Goal: Book appointment/travel/reservation

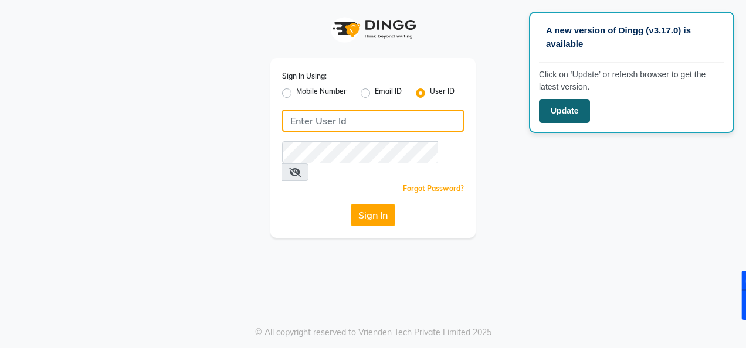
type input "akibasalon"
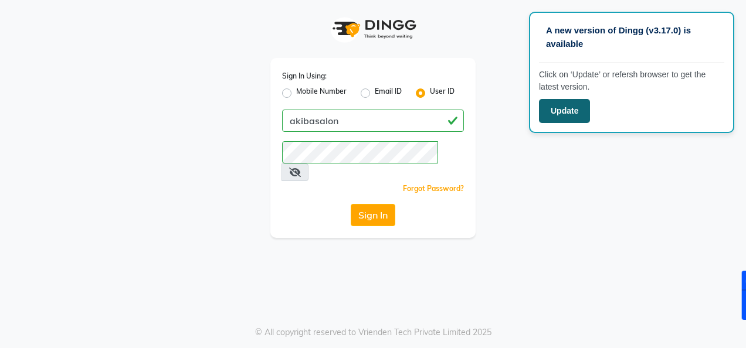
click at [569, 111] on button "Update" at bounding box center [564, 111] width 51 height 24
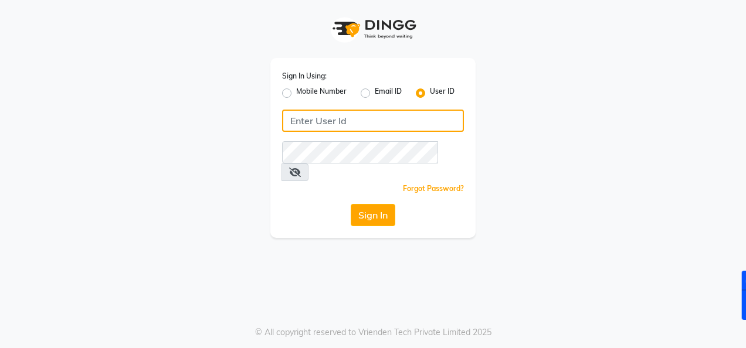
type input "akibasalon"
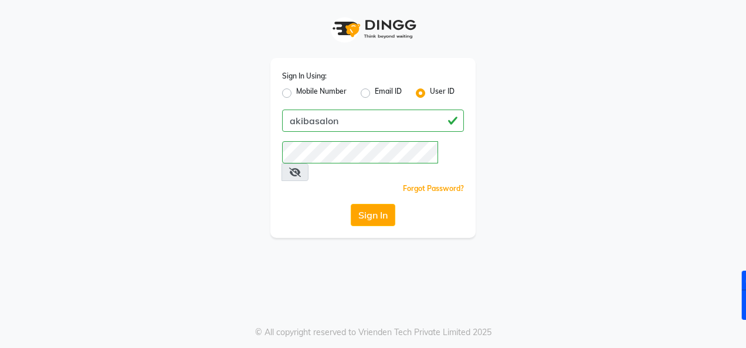
click at [301, 168] on icon at bounding box center [295, 172] width 12 height 9
click at [374, 204] on button "Sign In" at bounding box center [373, 215] width 45 height 22
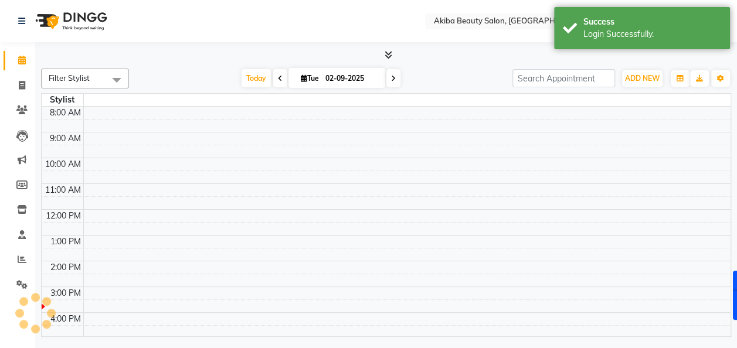
select select "en"
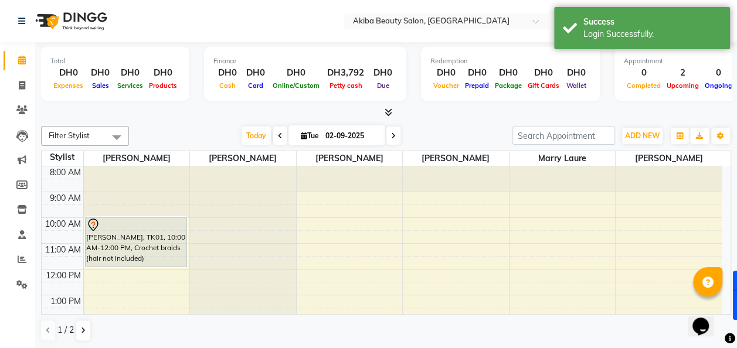
click at [392, 135] on icon at bounding box center [393, 136] width 5 height 7
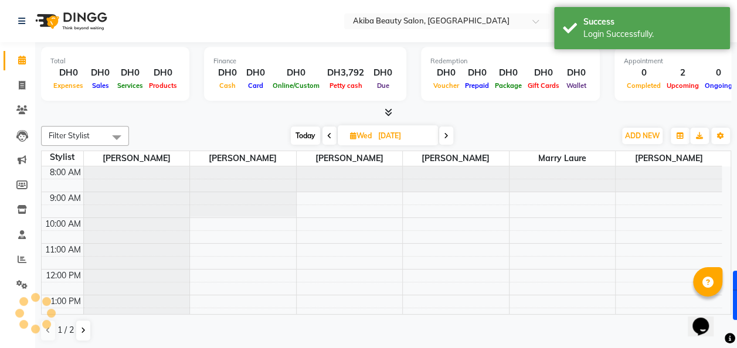
scroll to position [156, 0]
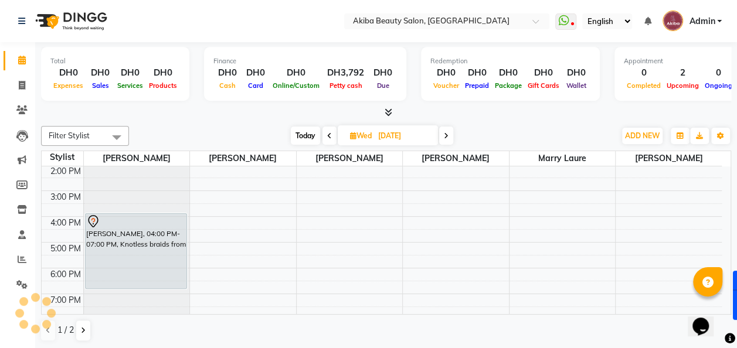
click at [453, 140] on span at bounding box center [446, 136] width 14 height 18
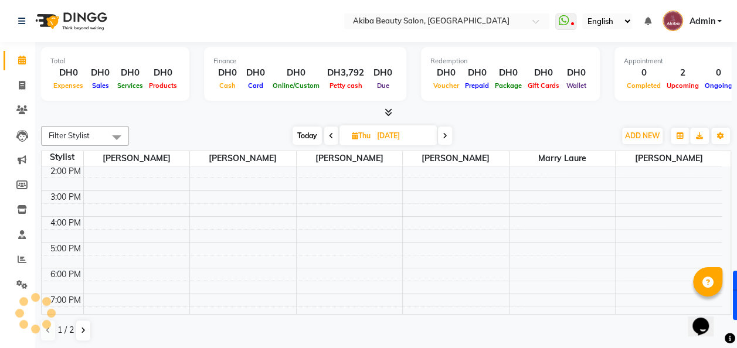
click at [447, 138] on icon at bounding box center [445, 136] width 5 height 7
click at [447, 138] on span at bounding box center [443, 136] width 14 height 18
click at [447, 138] on span at bounding box center [445, 136] width 14 height 18
type input "[DATE]"
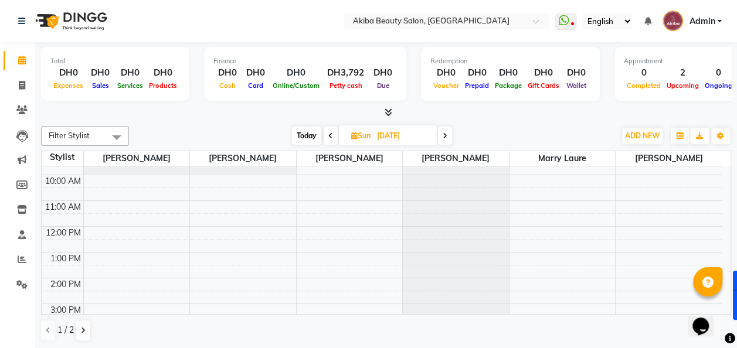
scroll to position [0, 0]
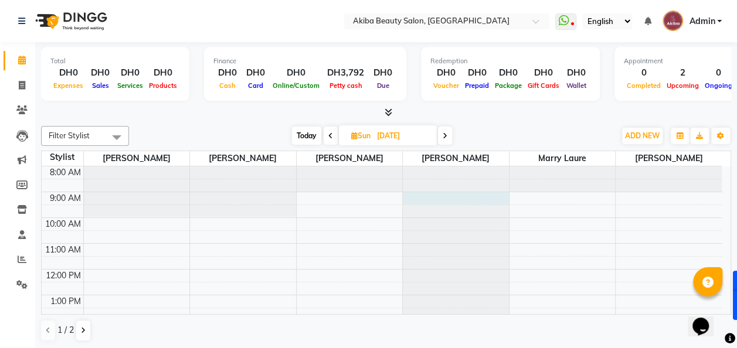
click at [441, 167] on div at bounding box center [456, 167] width 106 height 0
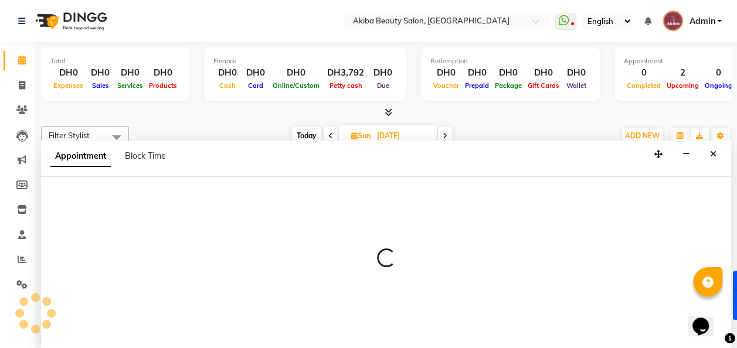
scroll to position [1, 0]
select select "75753"
select select "tentative"
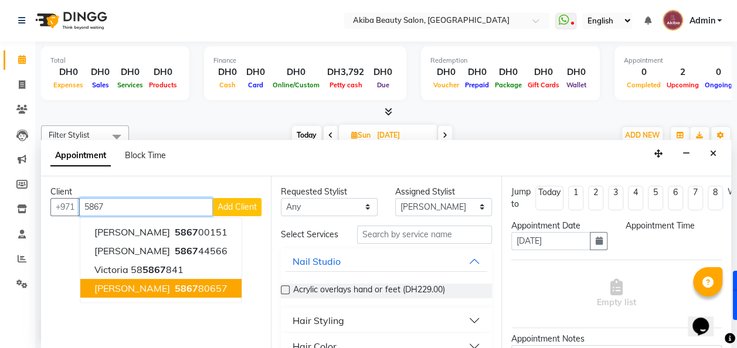
click at [172, 283] on ngb-highlight "5867 80657" at bounding box center [199, 289] width 55 height 12
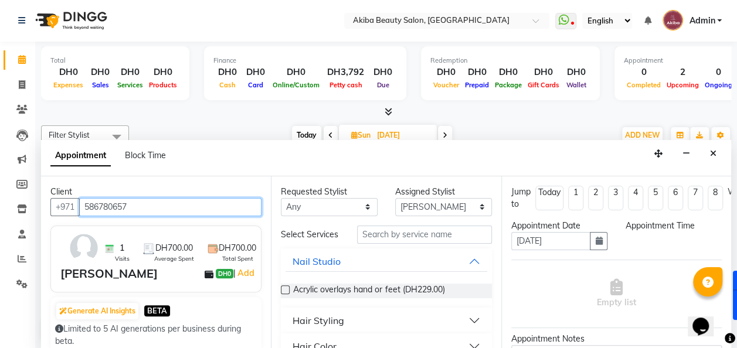
type input "586780657"
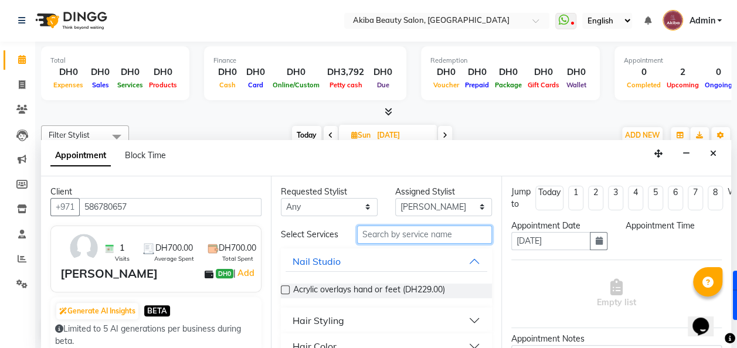
click at [385, 238] on input "text" at bounding box center [424, 235] width 135 height 18
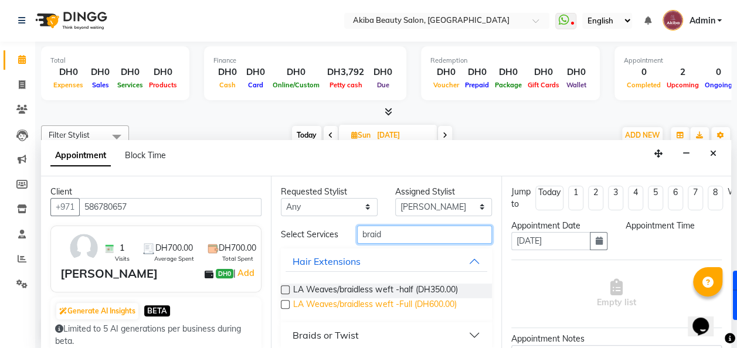
scroll to position [14, 0]
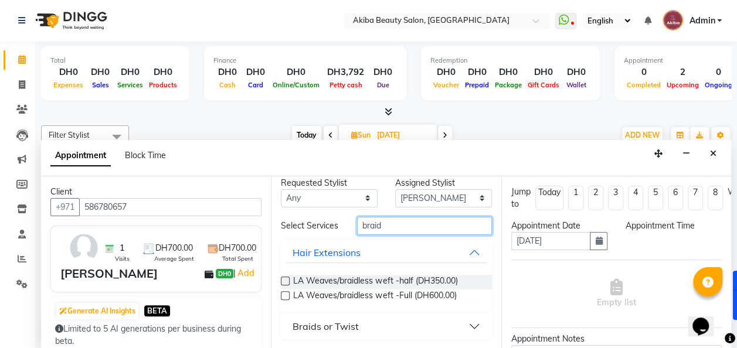
type input "braid"
click at [407, 325] on button "Braids or Twist" at bounding box center [386, 326] width 201 height 21
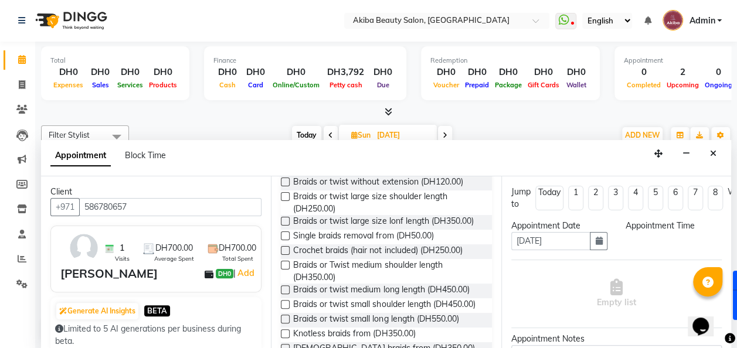
scroll to position [182, 0]
click at [286, 270] on label at bounding box center [285, 265] width 9 height 9
click at [286, 270] on input "checkbox" at bounding box center [285, 267] width 8 height 8
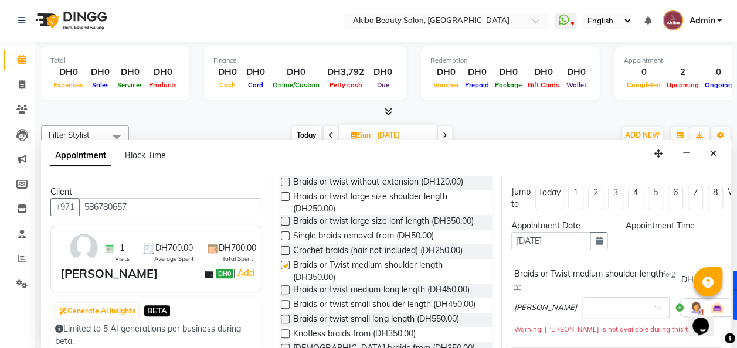
checkbox input "false"
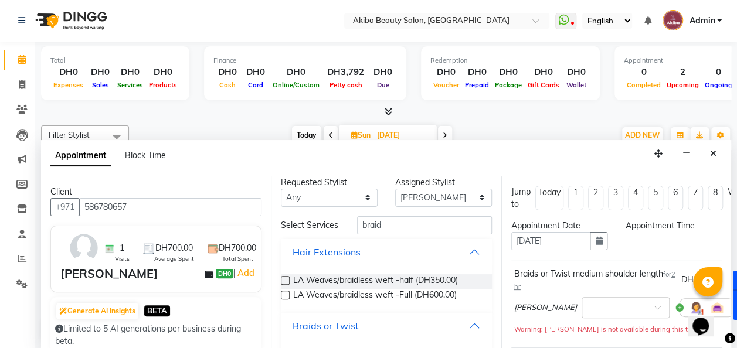
scroll to position [0, 0]
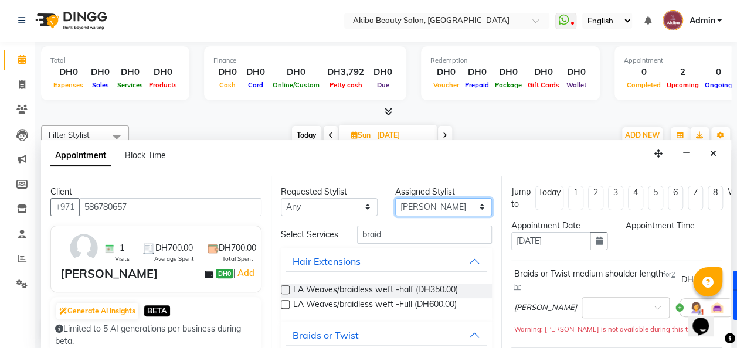
click at [412, 204] on select "Select [PERSON_NAME] [PERSON_NAME] [PERSON_NAME] Marry [PERSON_NAME] [PERSON_NA…" at bounding box center [443, 207] width 97 height 18
select select "83207"
click at [395, 198] on select "Select [PERSON_NAME] [PERSON_NAME] [PERSON_NAME] Marry [PERSON_NAME] [PERSON_NA…" at bounding box center [443, 207] width 97 height 18
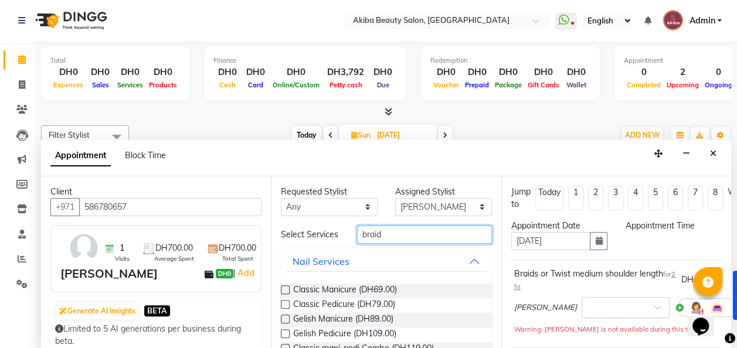
click at [395, 235] on input "braid" at bounding box center [424, 235] width 135 height 18
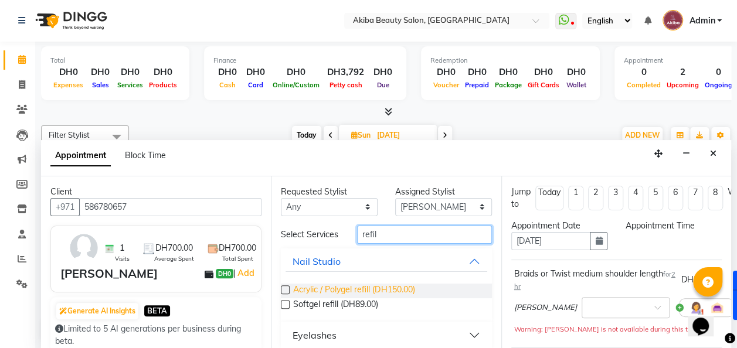
type input "refil"
click at [374, 299] on span "Acrylic / Polygel refill (DH150.00)" at bounding box center [353, 291] width 121 height 15
checkbox input "true"
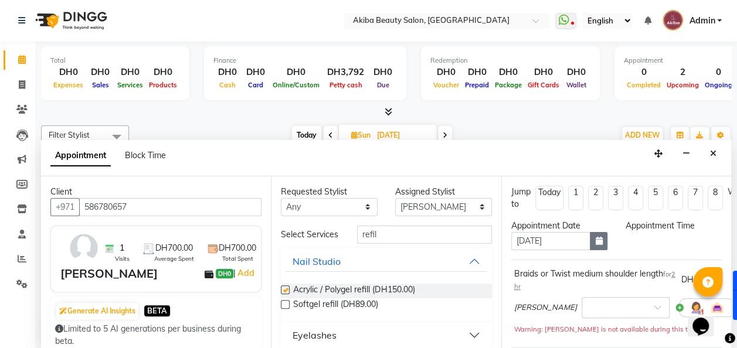
click at [591, 235] on button "button" at bounding box center [599, 241] width 18 height 18
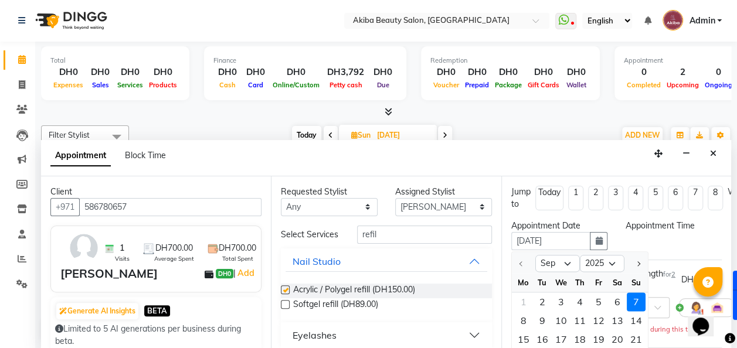
click at [635, 300] on div "7" at bounding box center [636, 302] width 19 height 19
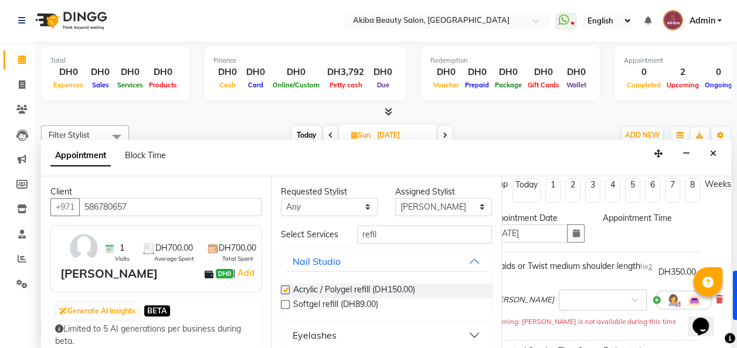
scroll to position [8, 0]
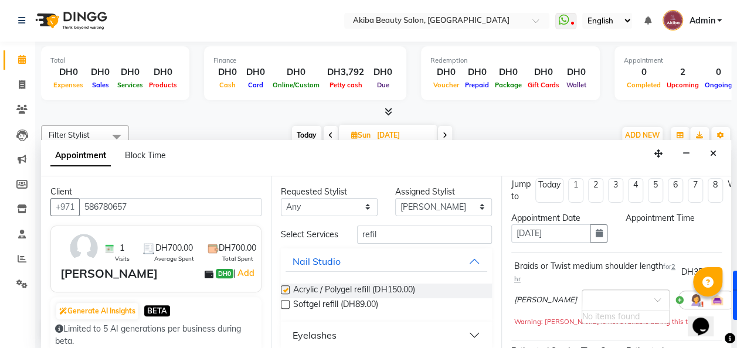
click at [654, 299] on span at bounding box center [661, 303] width 15 height 12
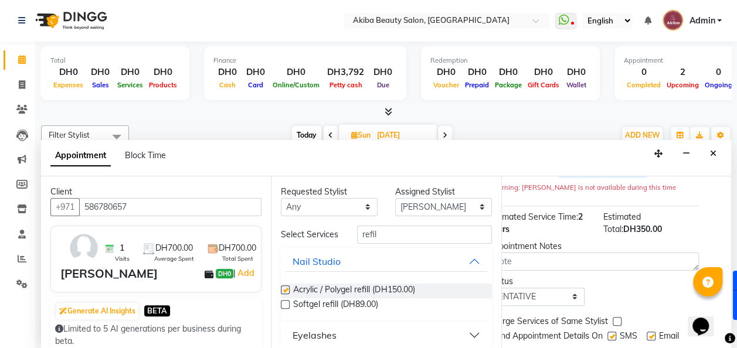
scroll to position [182, 30]
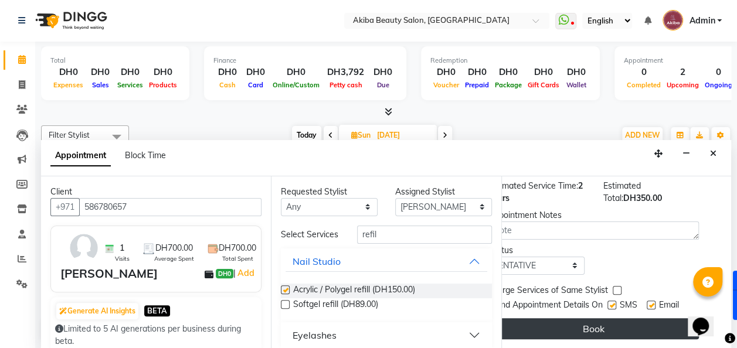
click at [615, 322] on button "Book" at bounding box center [594, 328] width 211 height 21
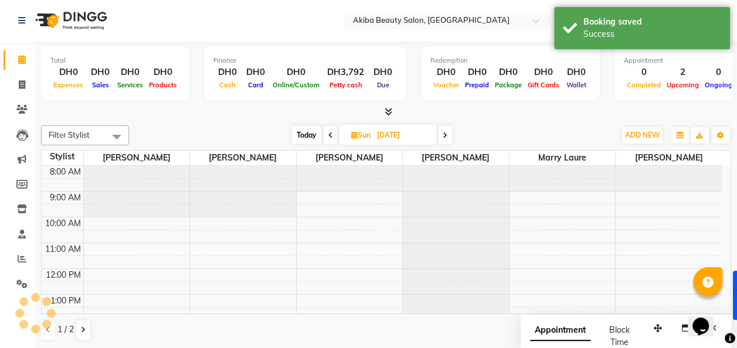
scroll to position [0, 0]
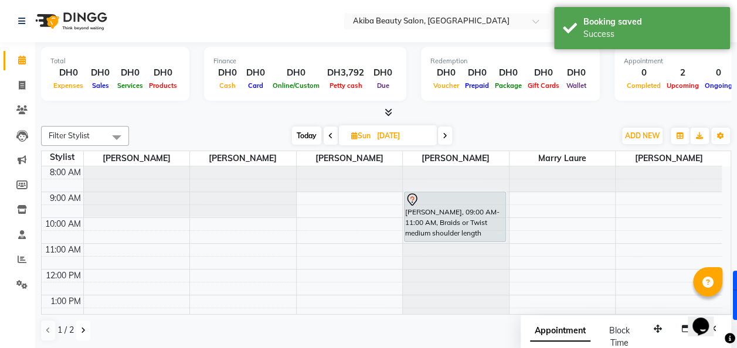
click at [82, 331] on icon at bounding box center [83, 330] width 5 height 7
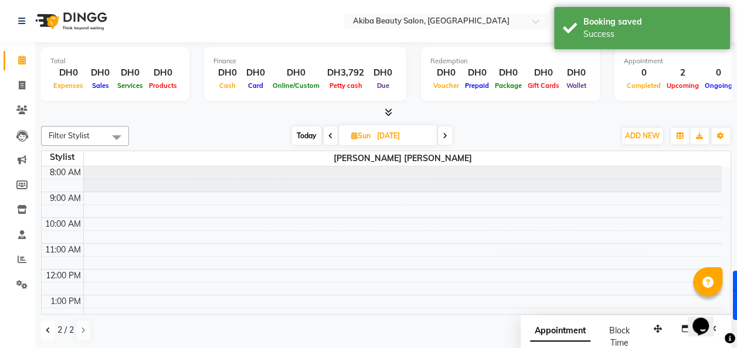
click at [47, 332] on icon at bounding box center [48, 330] width 5 height 7
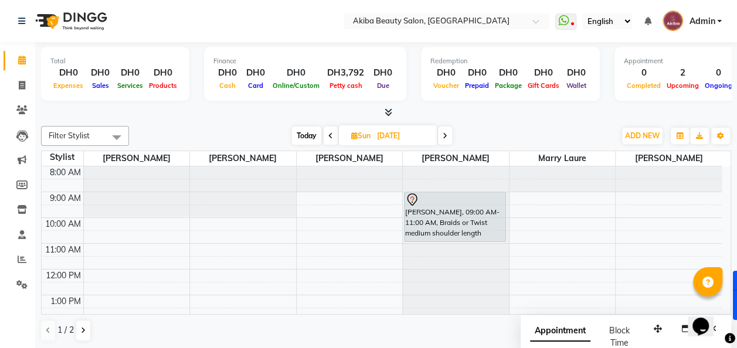
click at [453, 230] on div "[PERSON_NAME], 09:00 AM-11:00 AM, Braids or Twist medium shoulder length" at bounding box center [455, 216] width 101 height 49
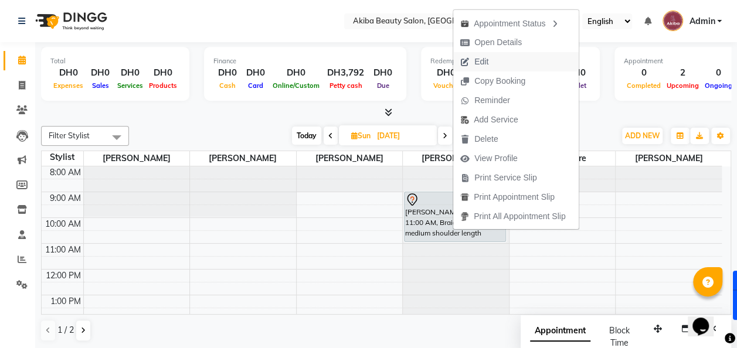
click at [488, 56] on span "Edit" at bounding box center [481, 62] width 14 height 12
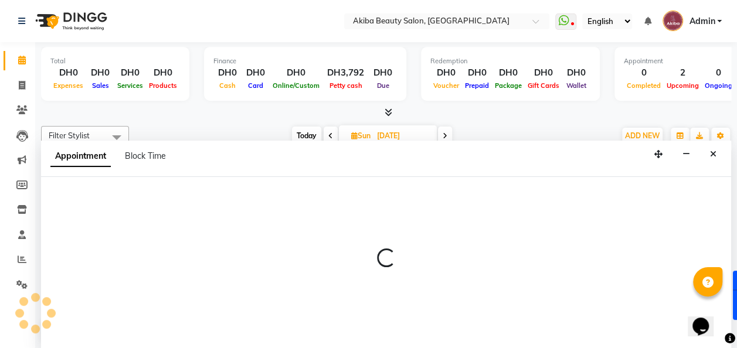
scroll to position [1, 0]
select select "tentative"
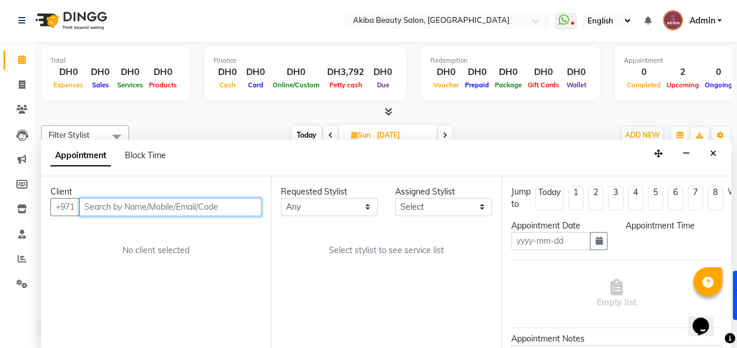
type input "[DATE]"
select select "75753"
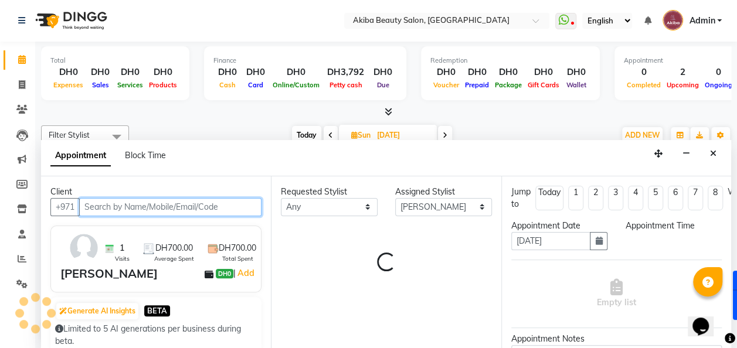
select select "2559"
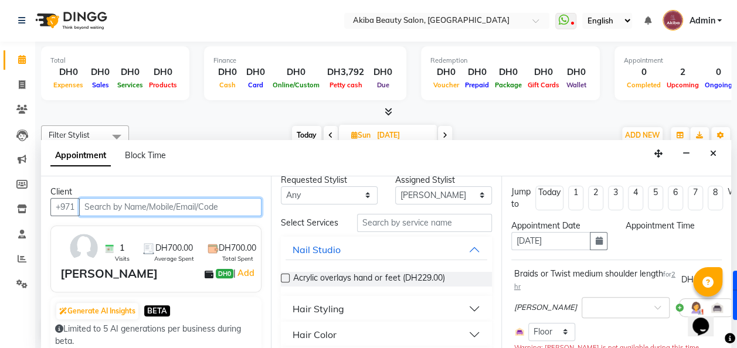
scroll to position [11, 0]
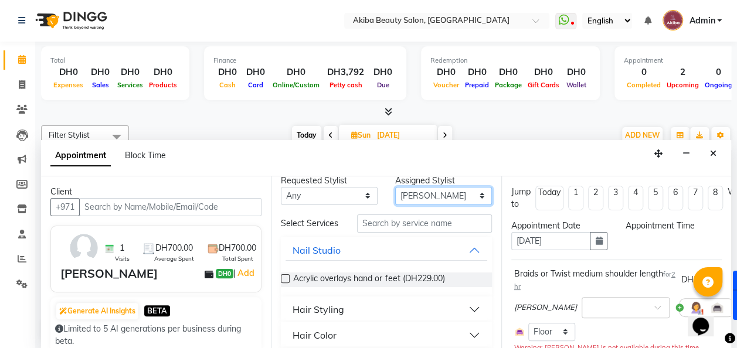
click at [422, 199] on select "Select [PERSON_NAME] [PERSON_NAME] [PERSON_NAME] Marry [PERSON_NAME] [PERSON_NA…" at bounding box center [443, 196] width 97 height 18
select select "83207"
click at [395, 196] on select "Select [PERSON_NAME] [PERSON_NAME] [PERSON_NAME] Marry [PERSON_NAME] [PERSON_NA…" at bounding box center [443, 196] width 97 height 18
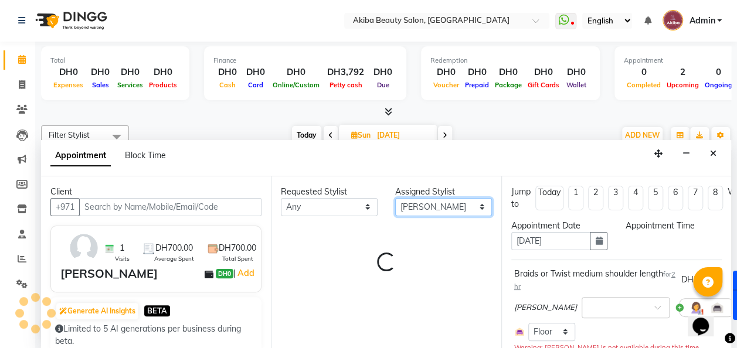
scroll to position [0, 0]
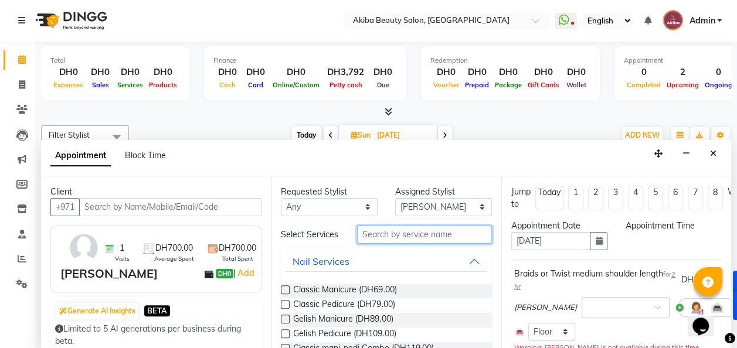
click at [413, 240] on input "text" at bounding box center [424, 235] width 135 height 18
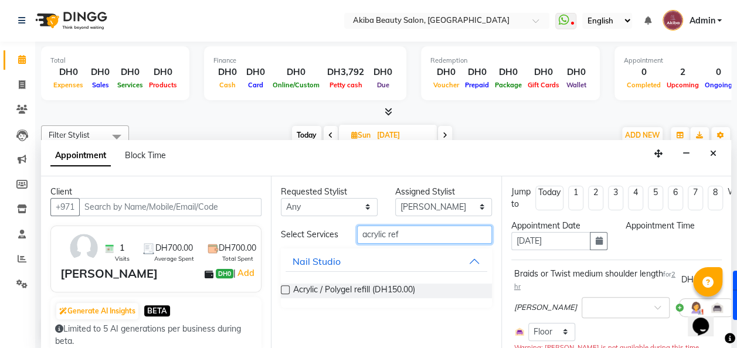
type input "acrylic ref"
click at [286, 286] on label at bounding box center [285, 290] width 9 height 9
click at [286, 287] on input "checkbox" at bounding box center [285, 291] width 8 height 8
checkbox input "true"
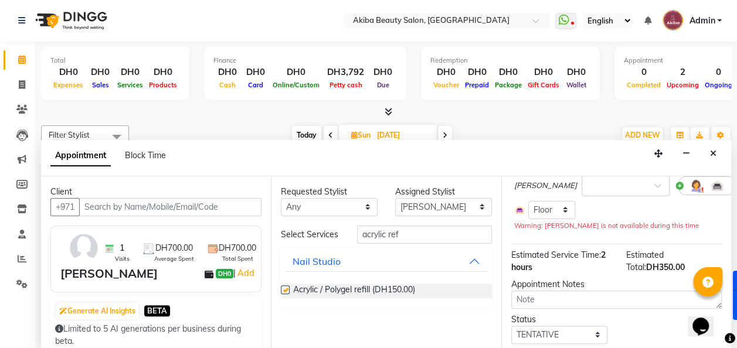
scroll to position [167, 0]
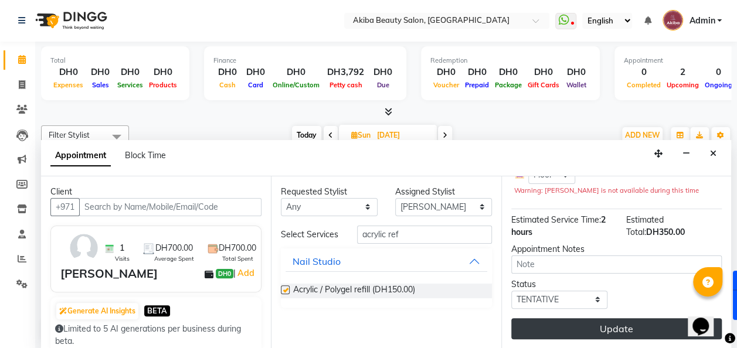
click at [629, 318] on button "Update" at bounding box center [616, 328] width 211 height 21
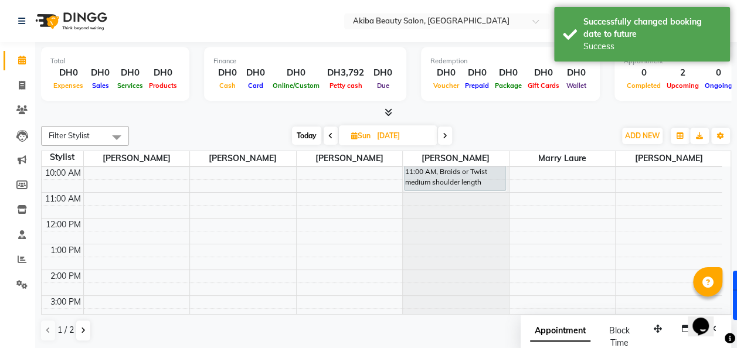
scroll to position [0, 0]
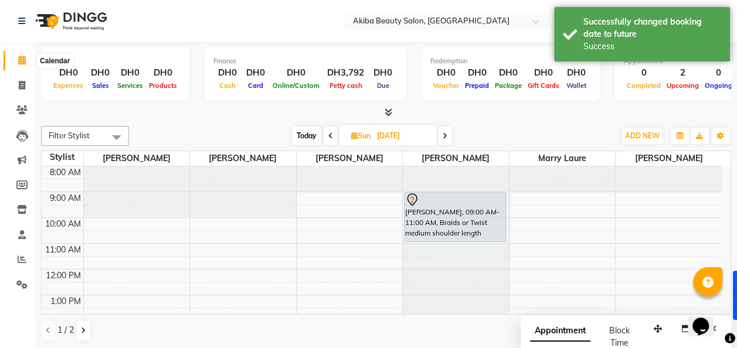
click at [27, 59] on span at bounding box center [22, 60] width 21 height 13
click at [20, 262] on icon at bounding box center [22, 259] width 9 height 9
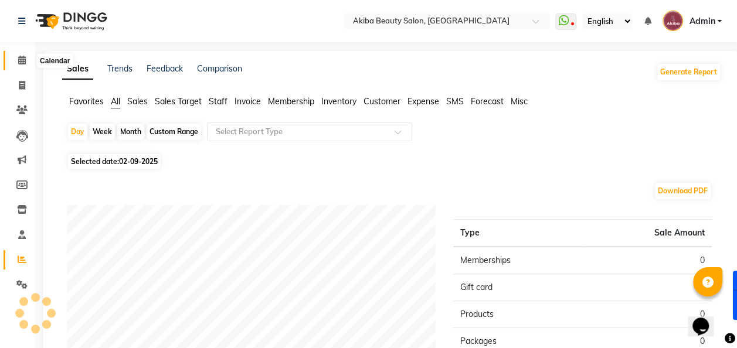
click at [25, 60] on icon at bounding box center [22, 60] width 8 height 9
